Goal: Information Seeking & Learning: Learn about a topic

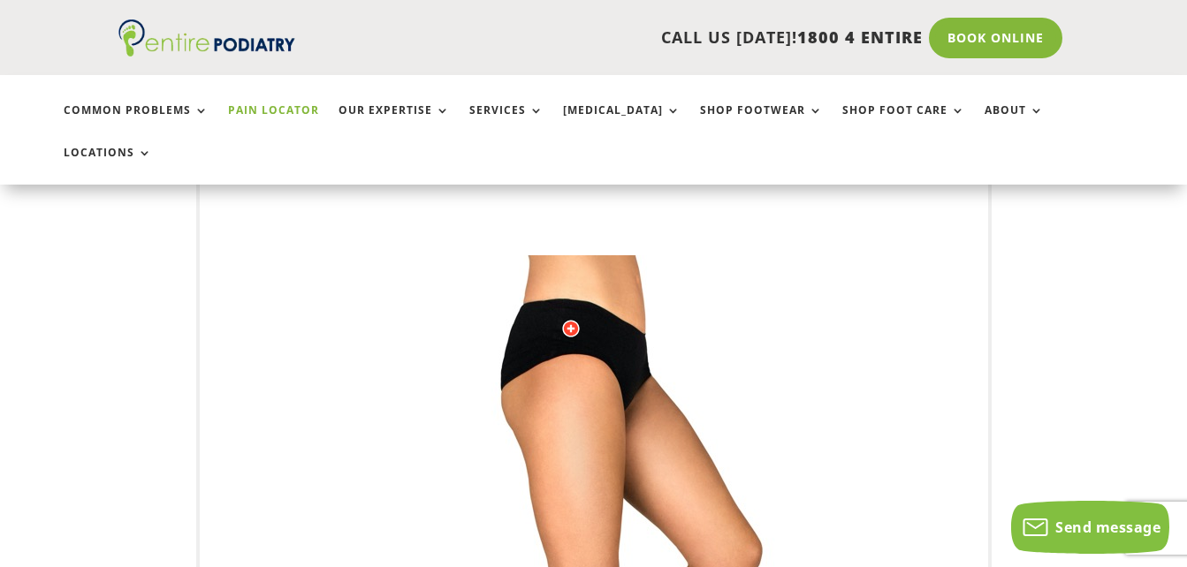
scroll to position [207, 0]
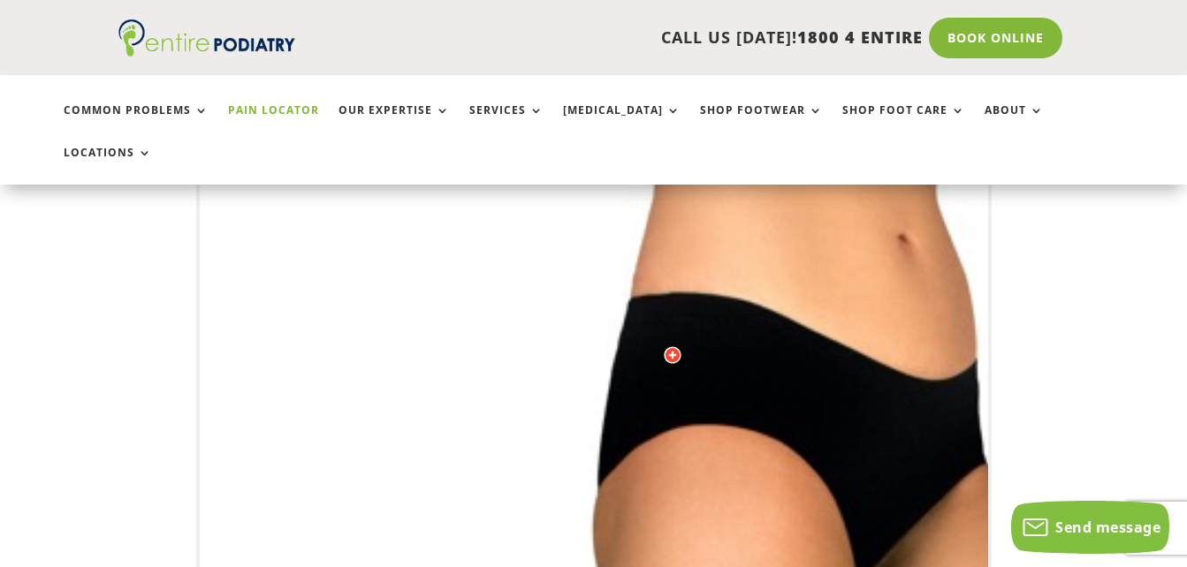
drag, startPoint x: 586, startPoint y: 268, endPoint x: 552, endPoint y: 272, distance: 33.9
click at [671, 346] on div at bounding box center [672, 355] width 18 height 18
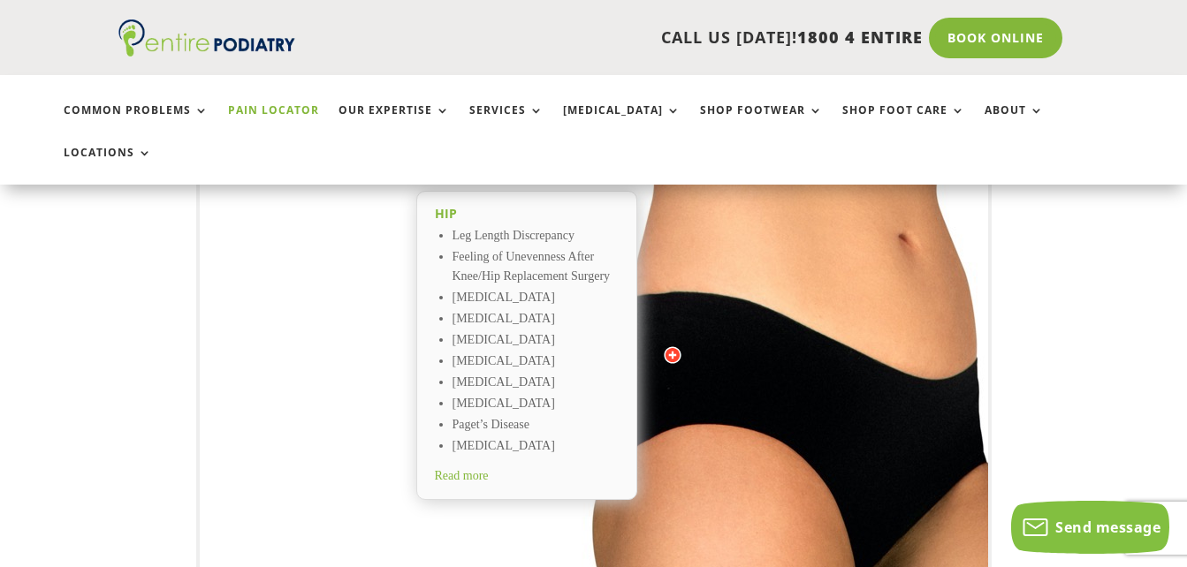
click at [565, 309] on li "Iliotibial Band Syndrome" at bounding box center [535, 319] width 166 height 21
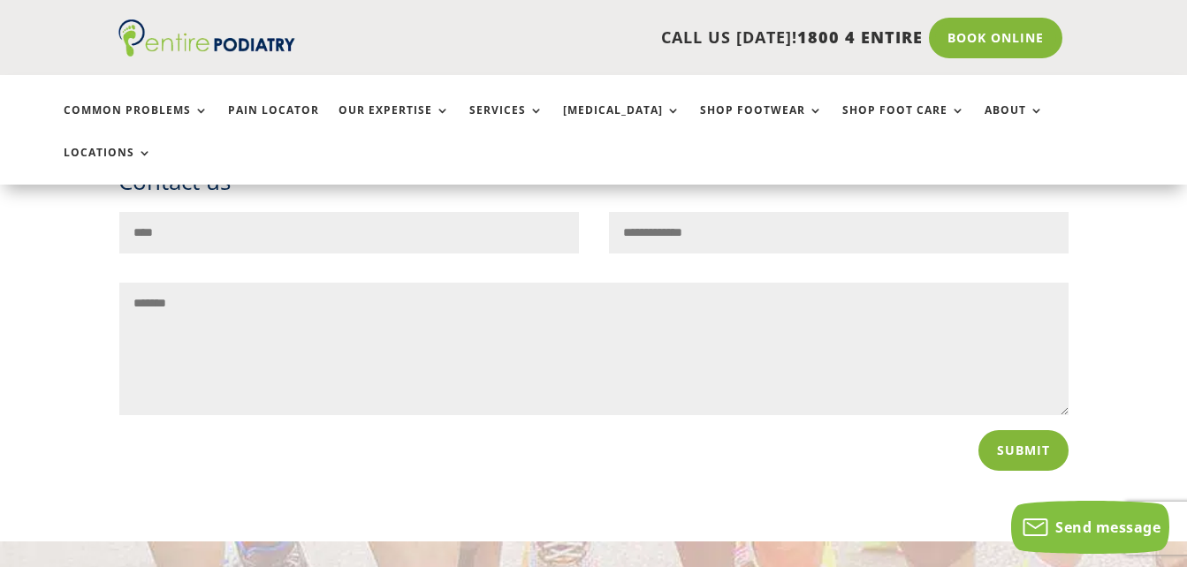
scroll to position [2297, 0]
